Goal: Information Seeking & Learning: Learn about a topic

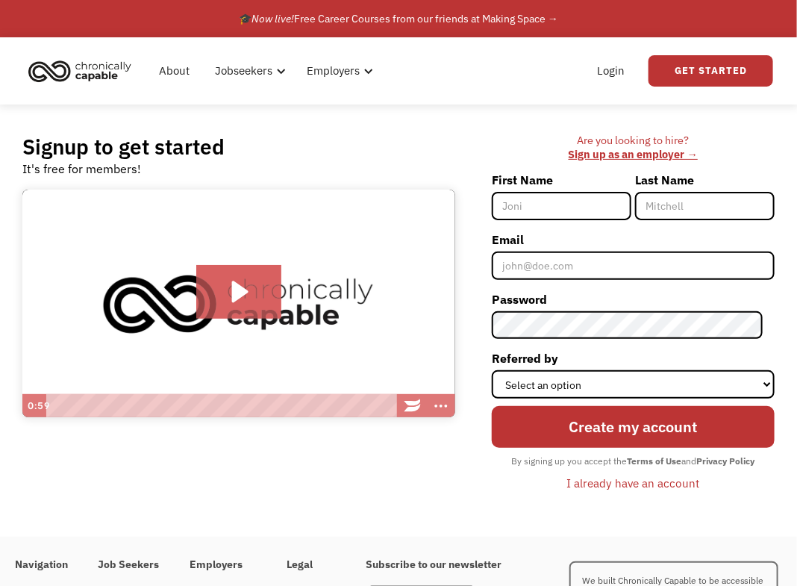
click at [564, 207] on input "First Name" at bounding box center [562, 206] width 140 height 28
type input "Jessica"
type input "Dixon"
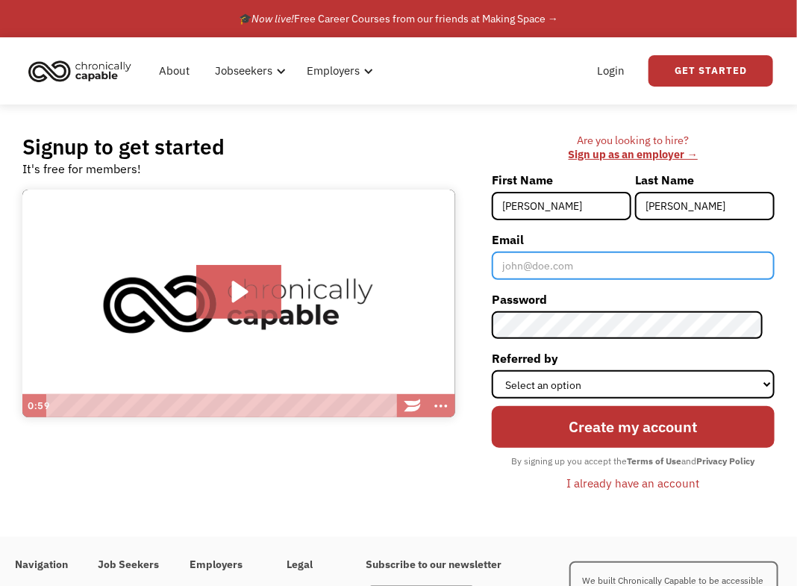
type input "dixonelement@gmail.com"
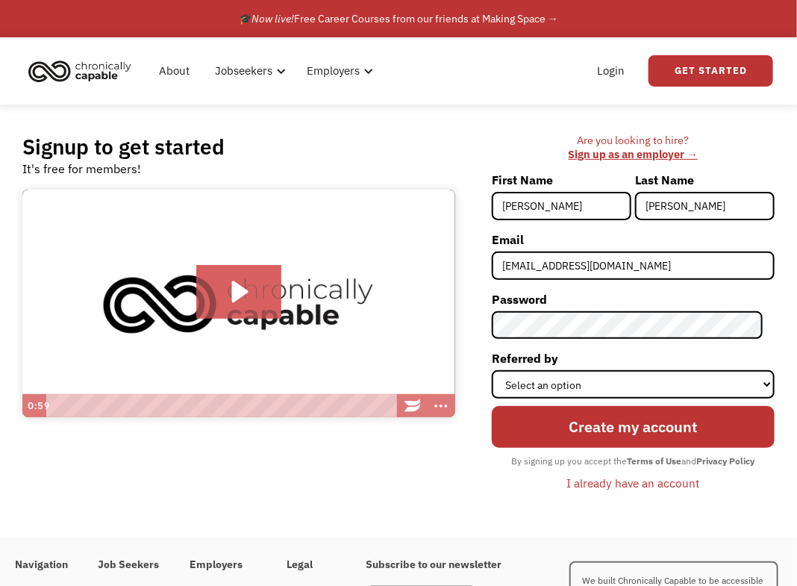
click at [617, 479] on div "I already have an account" at bounding box center [633, 483] width 133 height 18
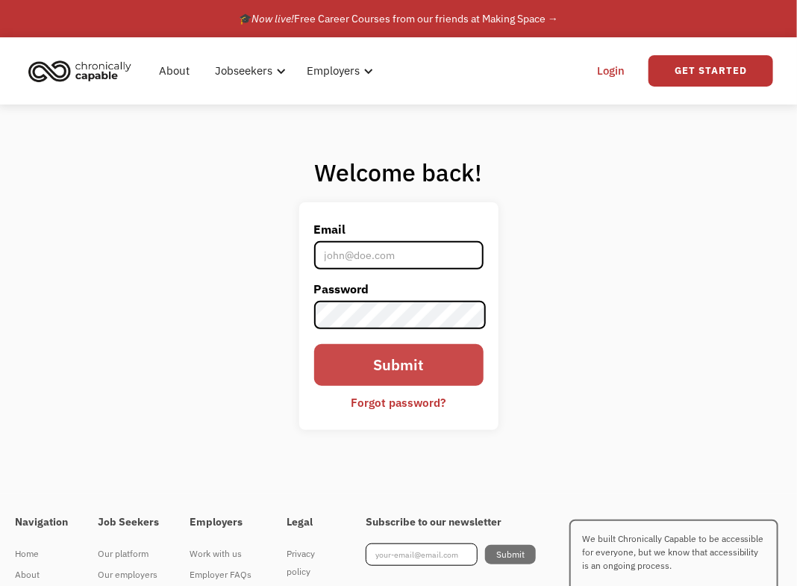
type input "[EMAIL_ADDRESS][DOMAIN_NAME]"
click at [382, 369] on input "Submit" at bounding box center [398, 364] width 169 height 41
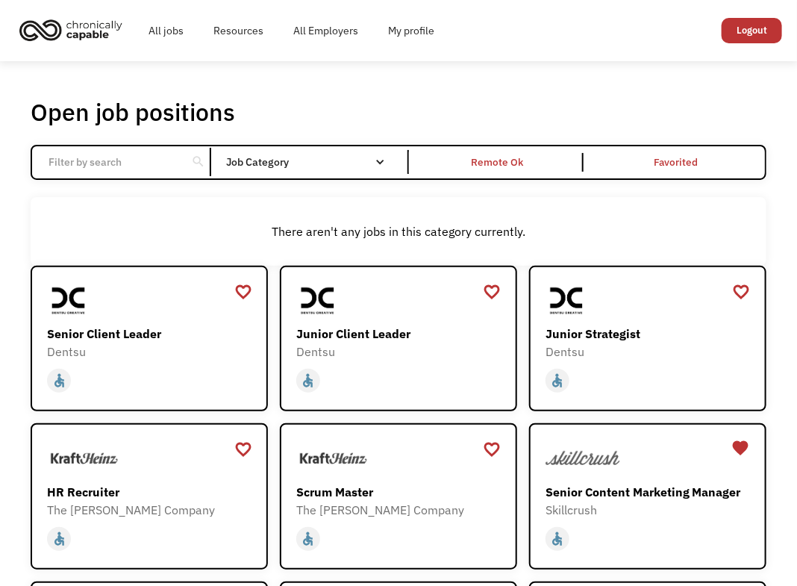
click at [140, 168] on input "Email Form" at bounding box center [110, 162] width 140 height 28
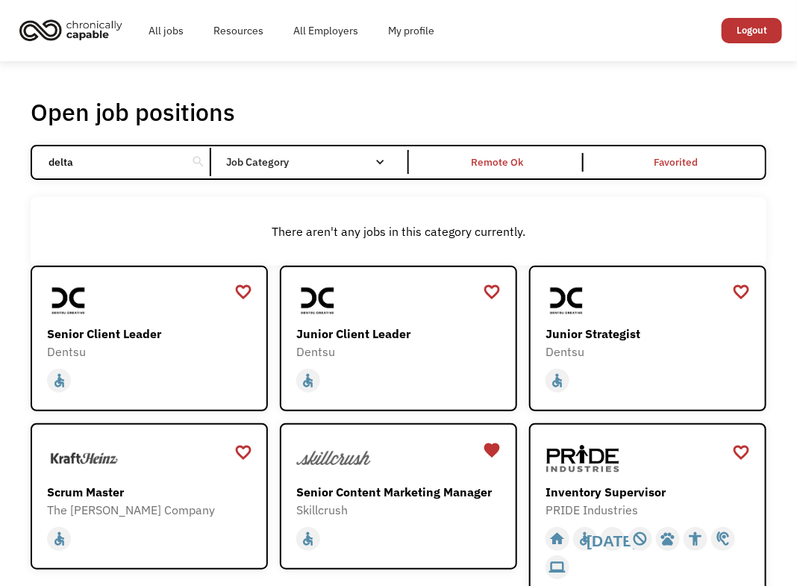
click input "Email Form" at bounding box center [0, 0] width 0 height 0
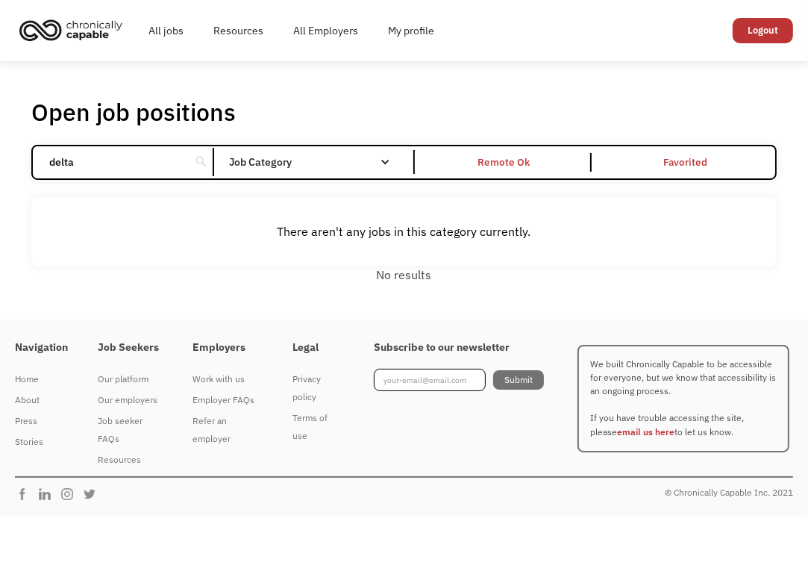
drag, startPoint x: 116, startPoint y: 165, endPoint x: 16, endPoint y: 148, distance: 101.5
click at [16, 148] on div "Open job positions You have X liked items Search delta search Filter by categor…" at bounding box center [404, 189] width 776 height 199
click input "Email Form" at bounding box center [0, 0] width 0 height 0
drag, startPoint x: 123, startPoint y: 155, endPoint x: 37, endPoint y: 155, distance: 86.6
click at [37, 155] on div "airline search" at bounding box center [123, 162] width 181 height 28
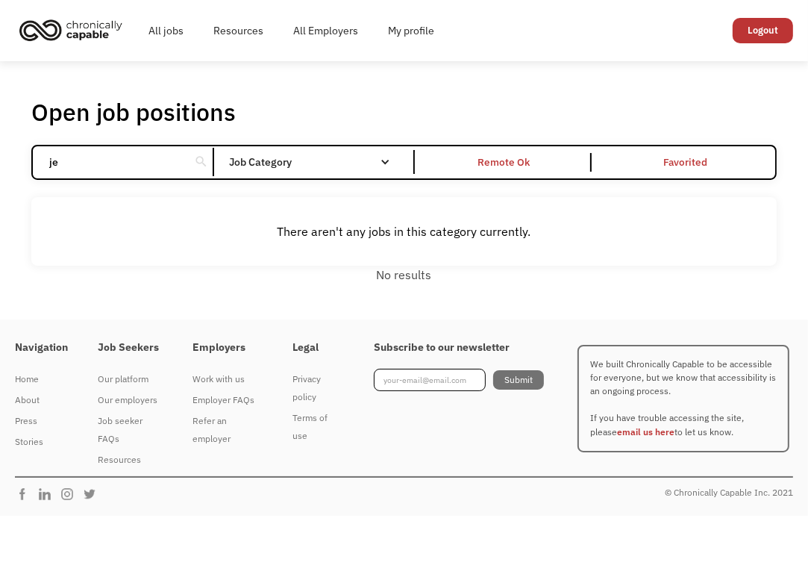
type input "j"
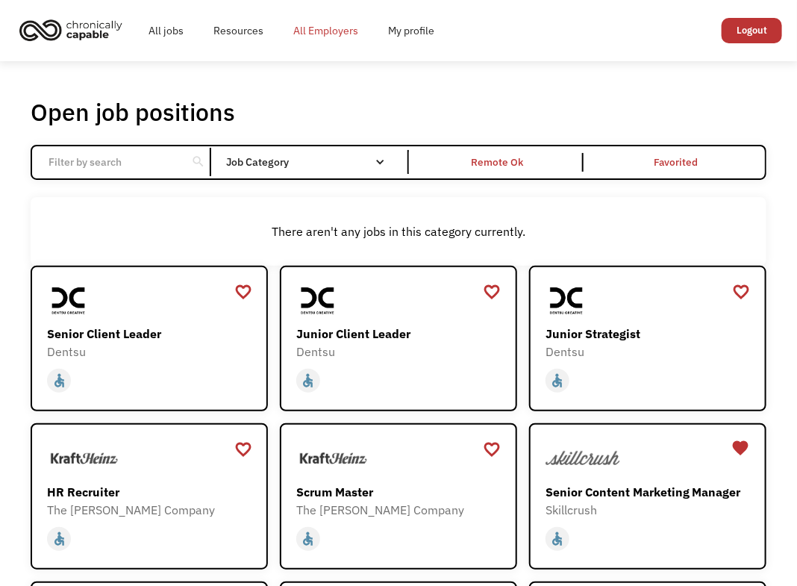
click at [311, 29] on link "All Employers" at bounding box center [325, 31] width 95 height 48
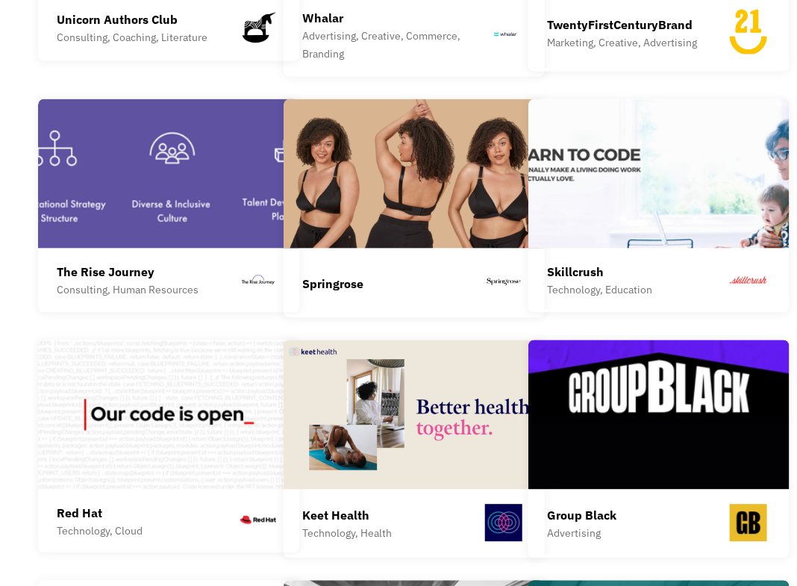
scroll to position [2837, 0]
